Goal: Check status

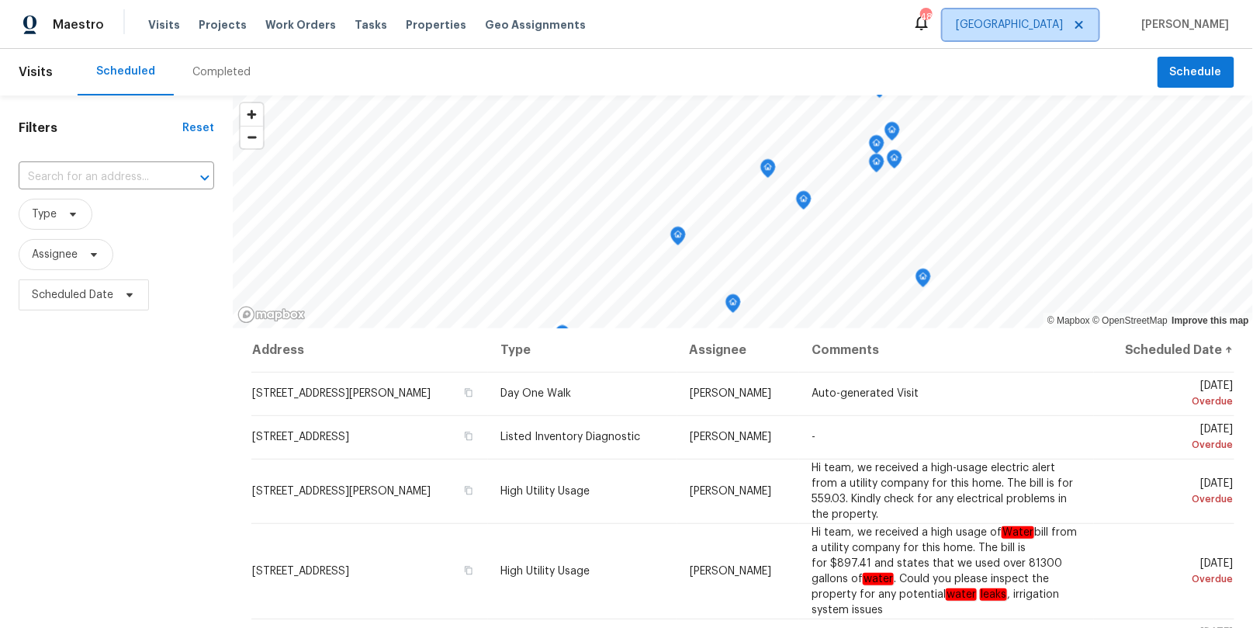
click at [1080, 36] on span "[GEOGRAPHIC_DATA]" at bounding box center [1021, 24] width 156 height 31
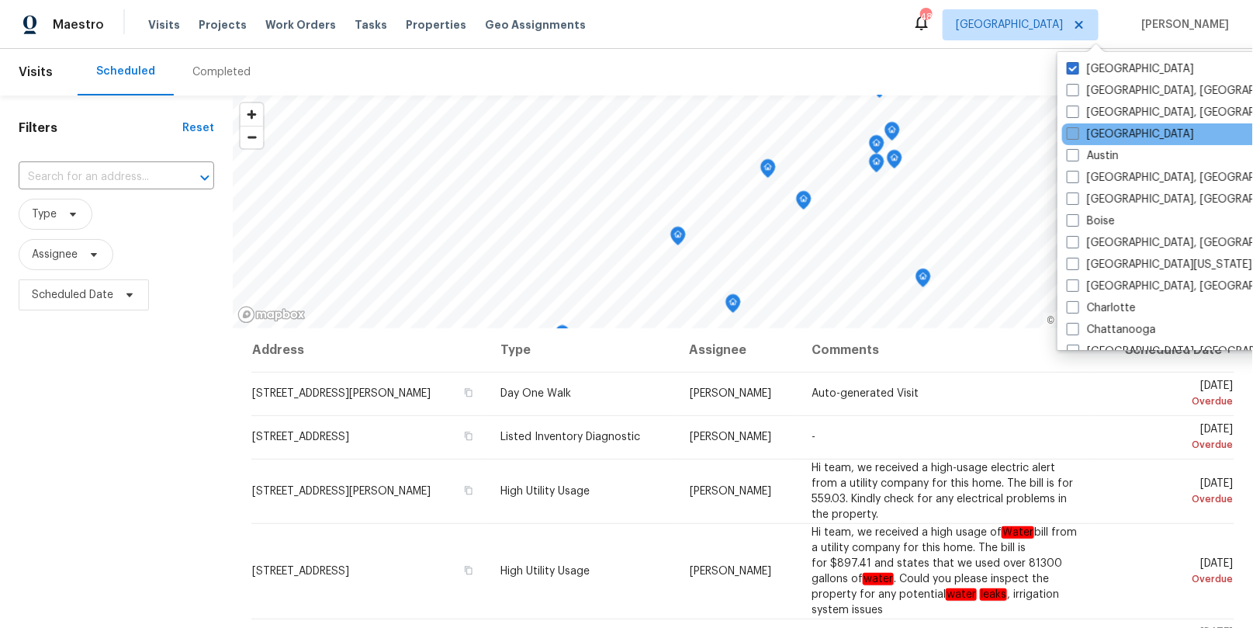
click at [1082, 134] on label "[GEOGRAPHIC_DATA]" at bounding box center [1130, 135] width 127 height 16
click at [1077, 134] on input "[GEOGRAPHIC_DATA]" at bounding box center [1072, 132] width 10 height 10
checkbox input "true"
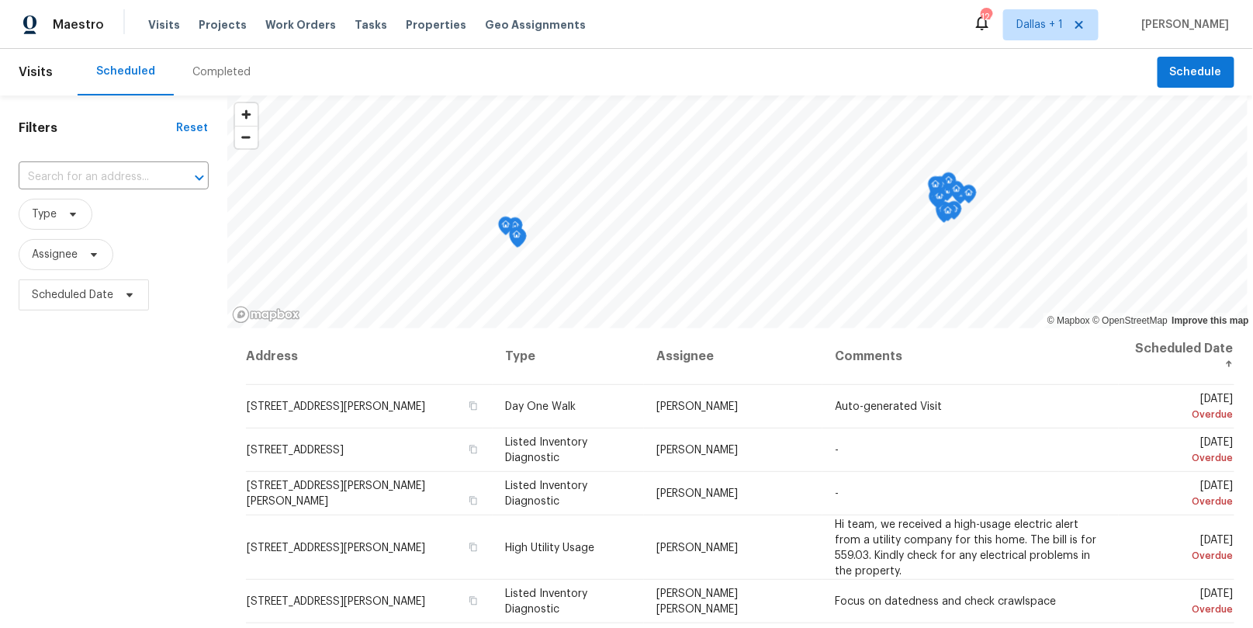
click at [203, 68] on div "Completed" at bounding box center [221, 72] width 58 height 16
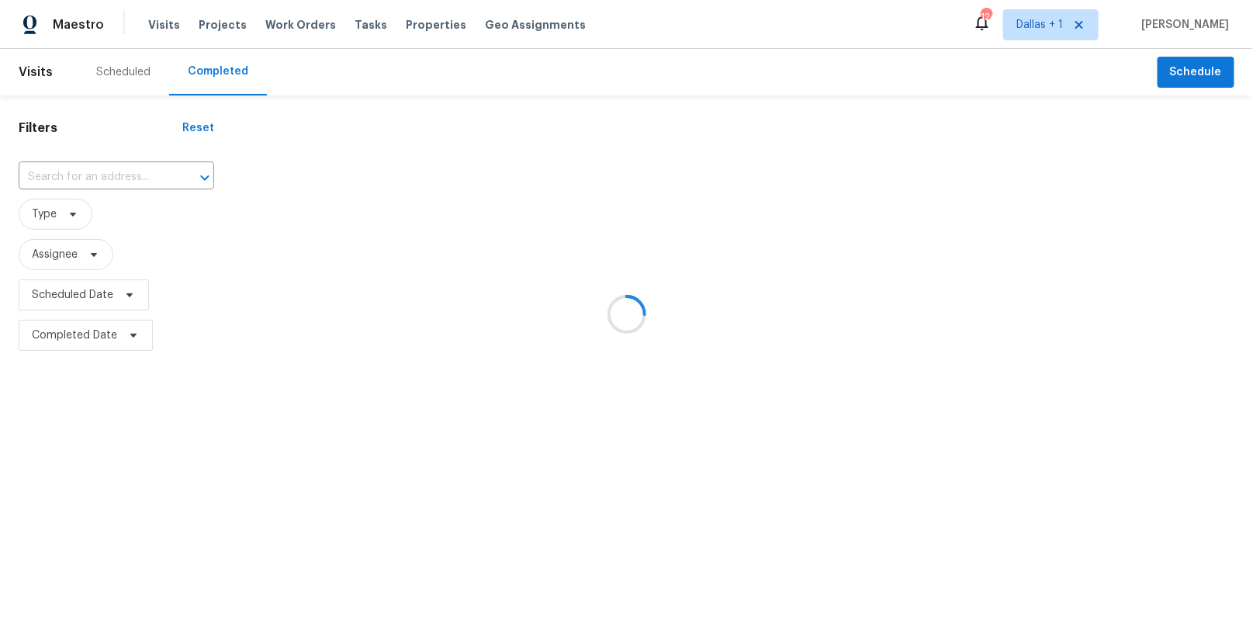
click at [110, 166] on div at bounding box center [626, 314] width 1253 height 628
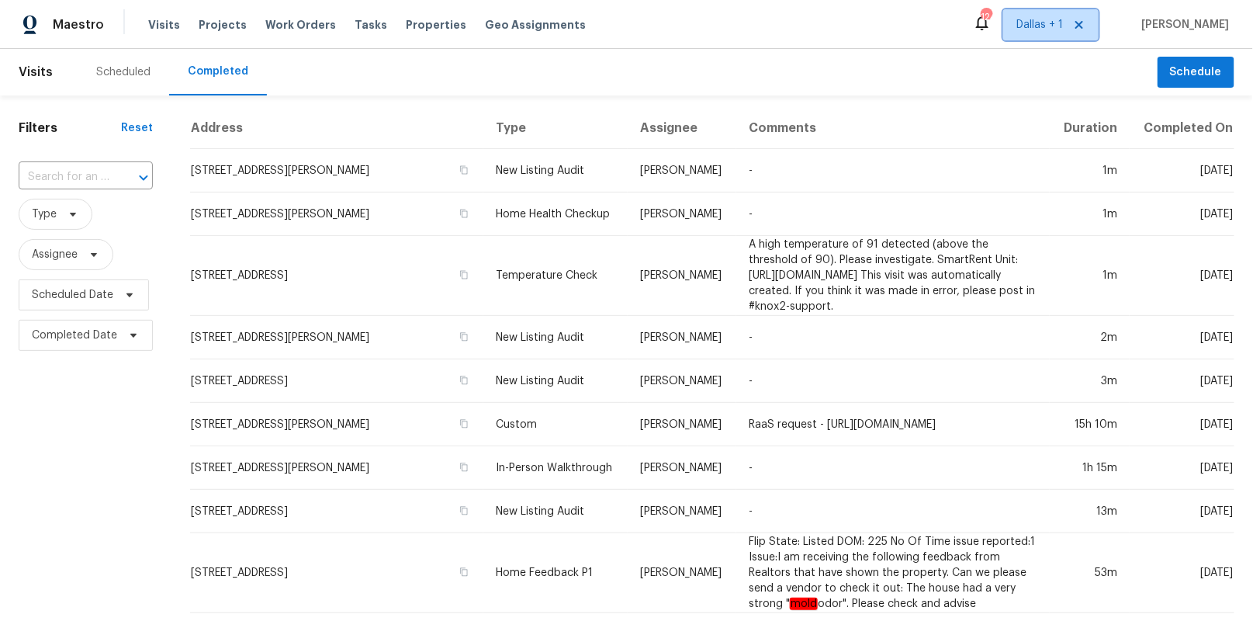
click at [1063, 31] on span "Dallas + 1" at bounding box center [1040, 25] width 47 height 16
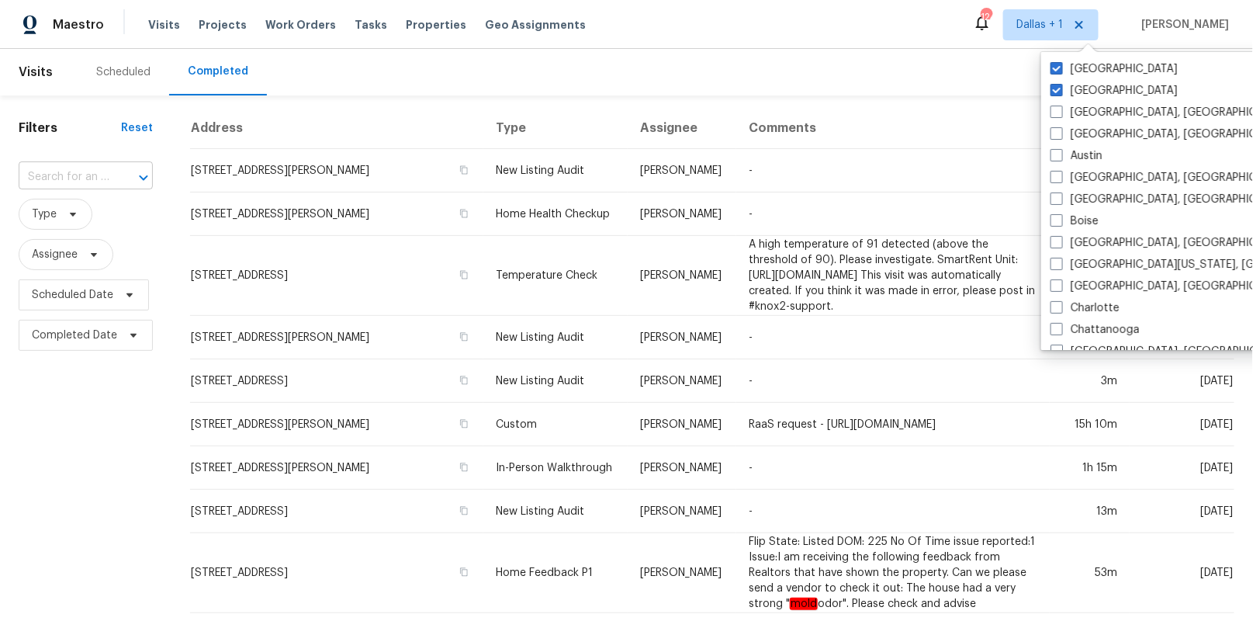
click at [66, 165] on input "text" at bounding box center [64, 177] width 91 height 24
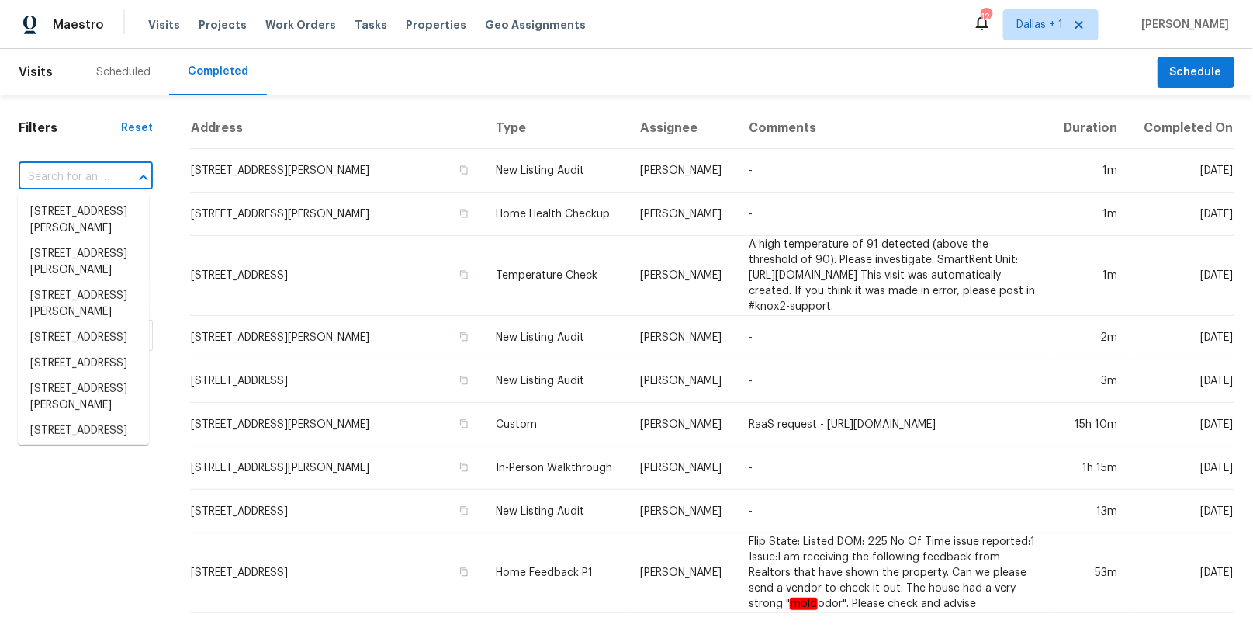
paste input "[STREET_ADDRESS][PERSON_NAME]"
type input "[STREET_ADDRESS][PERSON_NAME]"
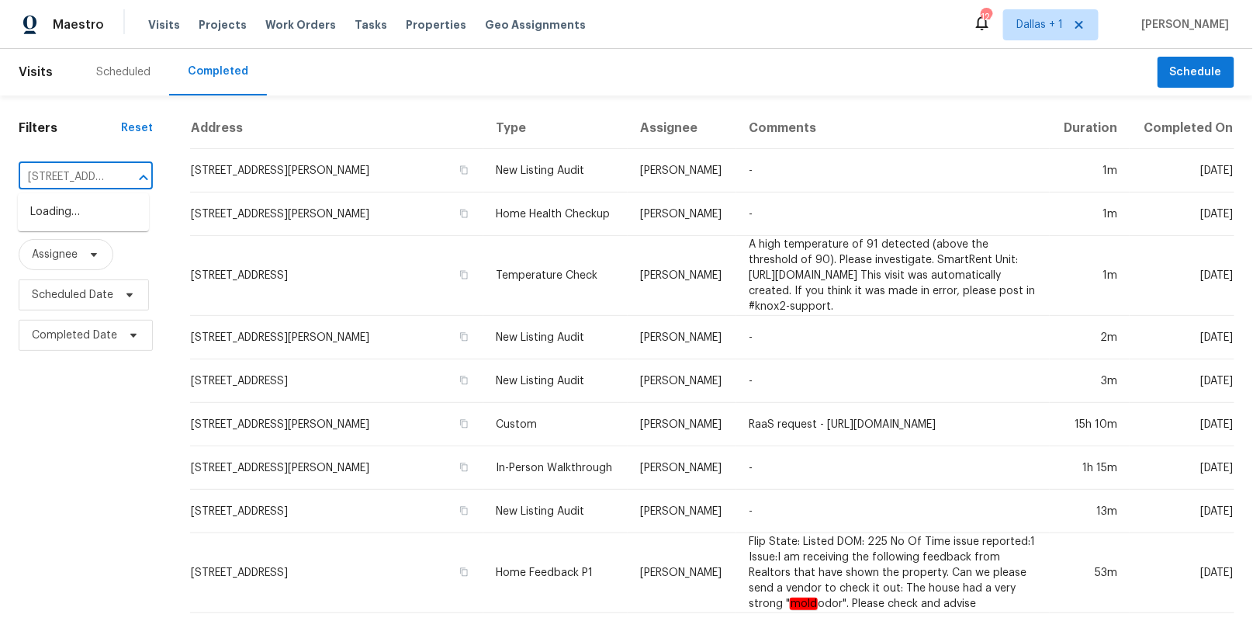
scroll to position [0, 111]
click at [71, 214] on li "[STREET_ADDRESS][PERSON_NAME]" at bounding box center [83, 220] width 131 height 42
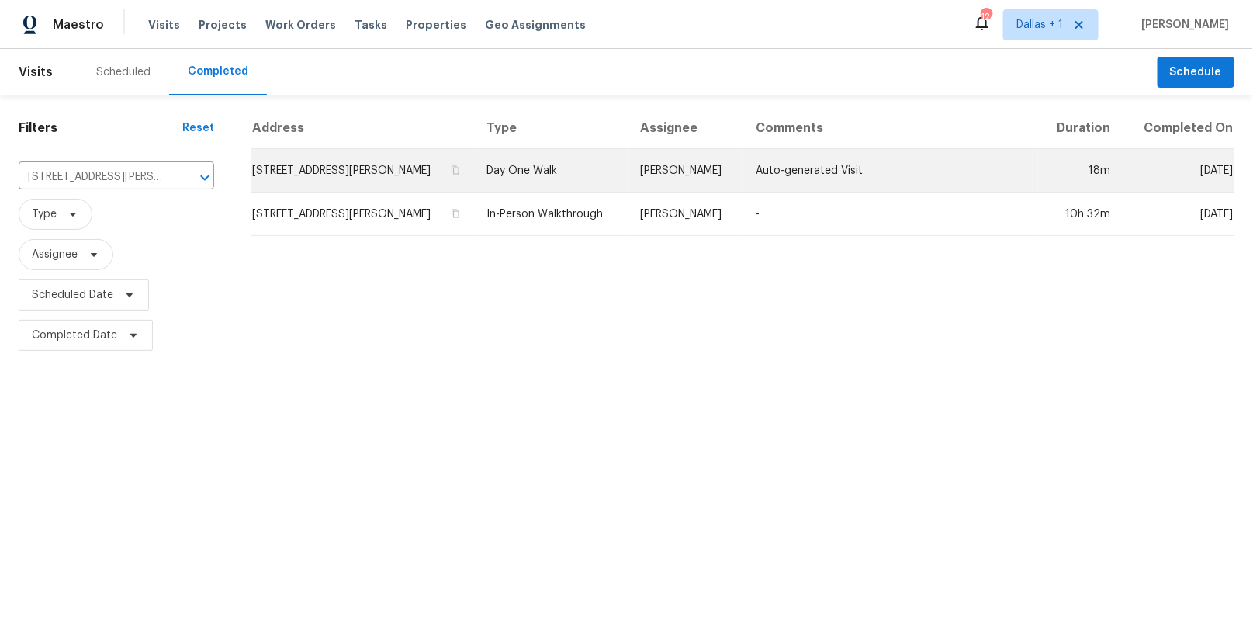
click at [550, 173] on td "Day One Walk" at bounding box center [552, 170] width 154 height 43
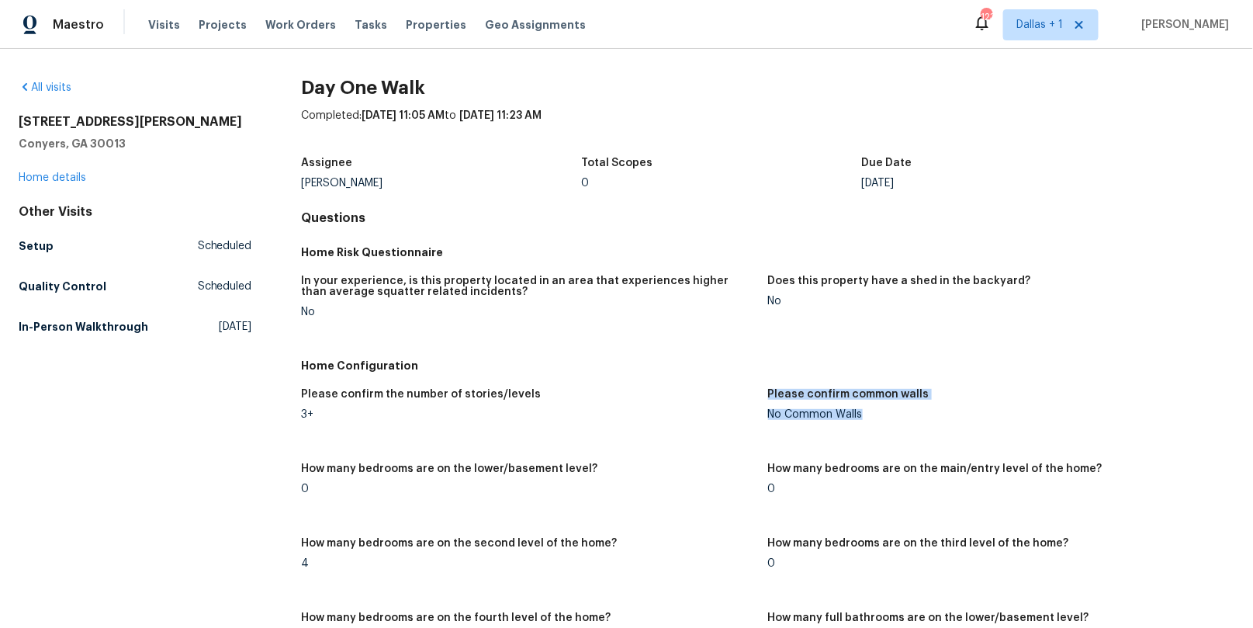
drag, startPoint x: 767, startPoint y: 414, endPoint x: 871, endPoint y: 417, distance: 104.0
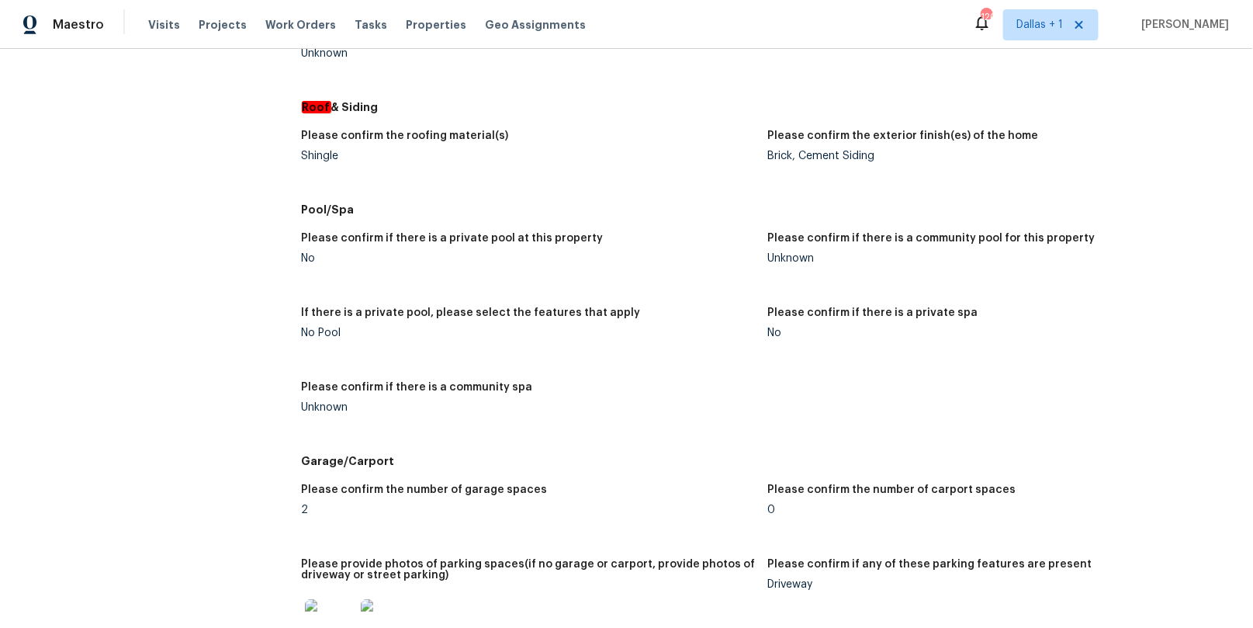
scroll to position [2322, 0]
